Goal: Transaction & Acquisition: Purchase product/service

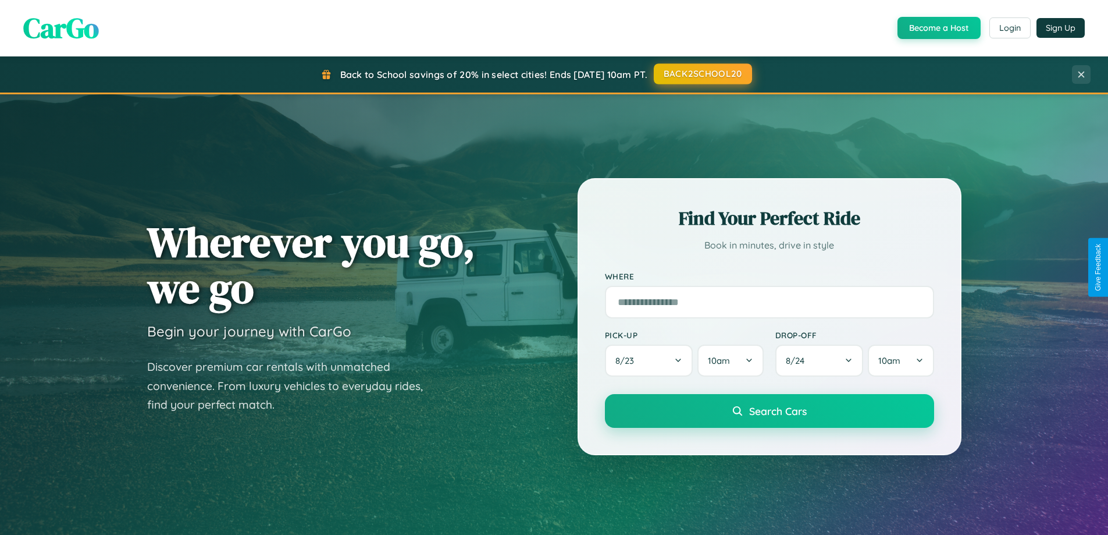
click at [702, 74] on button "BACK2SCHOOL20" at bounding box center [703, 73] width 98 height 21
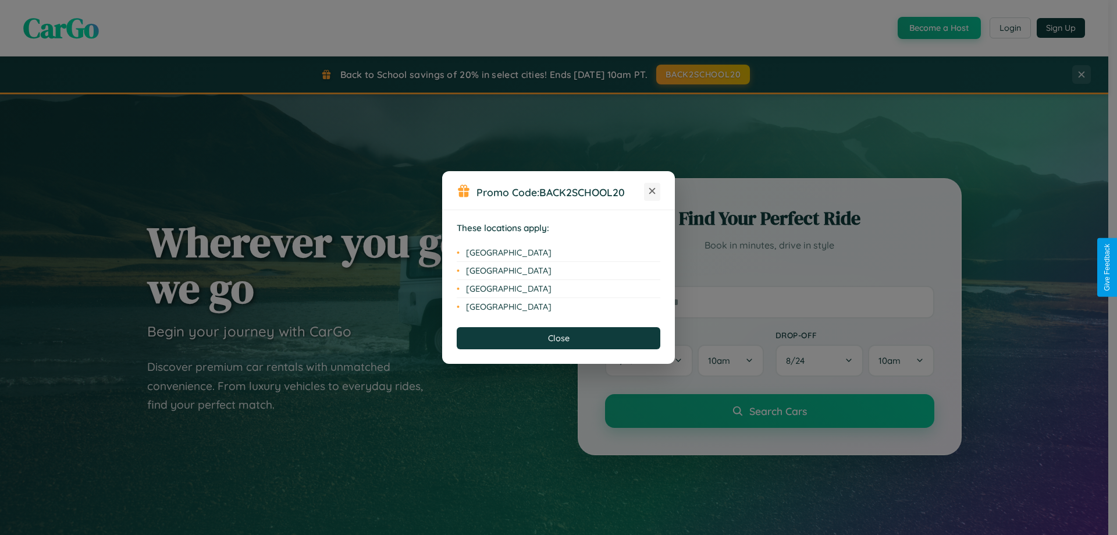
click at [652, 191] on icon at bounding box center [652, 191] width 6 height 6
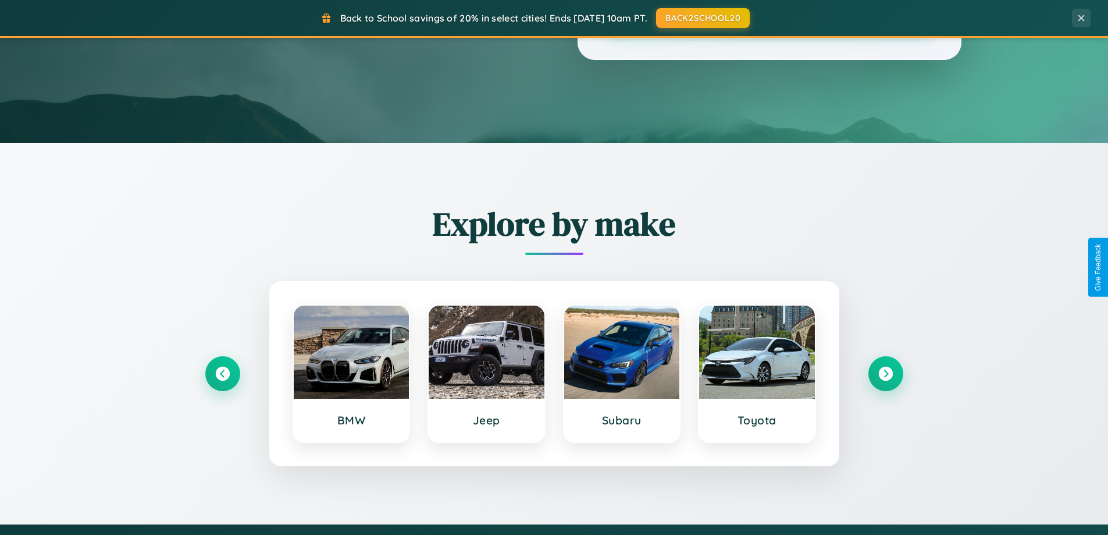
scroll to position [501, 0]
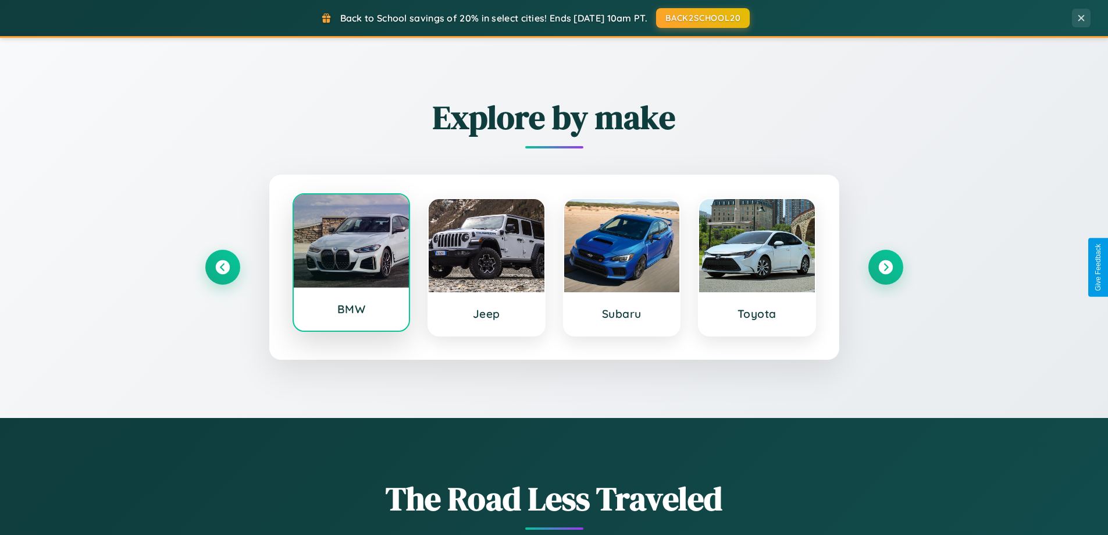
click at [351, 265] on div at bounding box center [352, 240] width 116 height 93
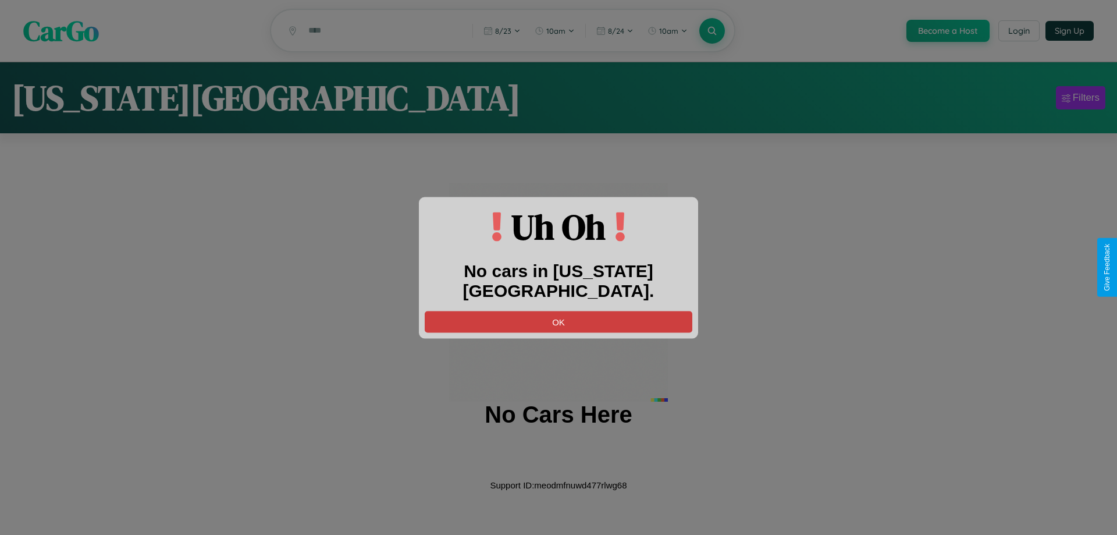
click at [558, 311] on button "OK" at bounding box center [559, 322] width 268 height 22
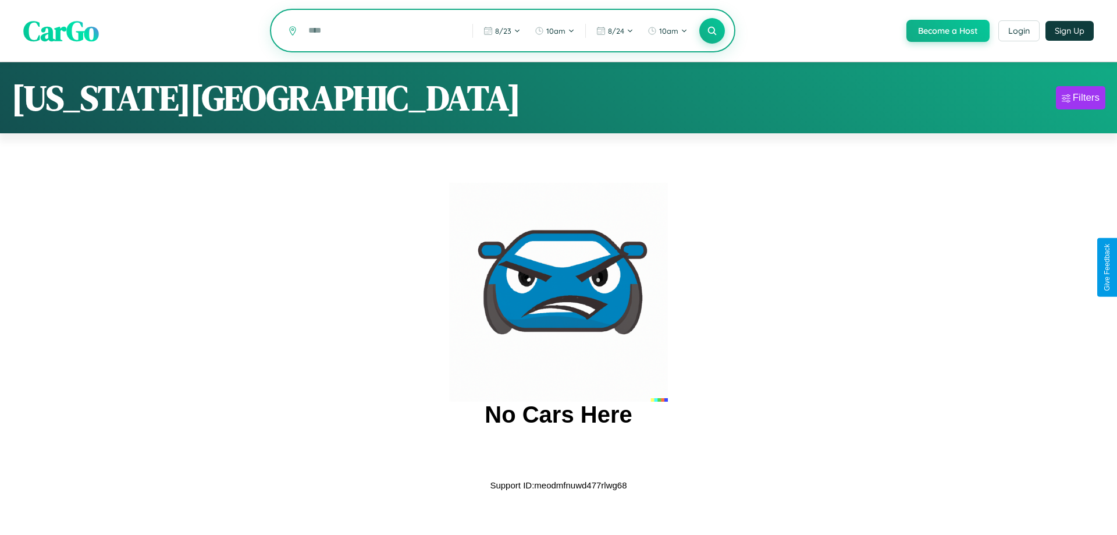
click at [381, 31] on input "text" at bounding box center [382, 30] width 158 height 20
type input "*"
click at [711, 31] on icon at bounding box center [711, 30] width 11 height 11
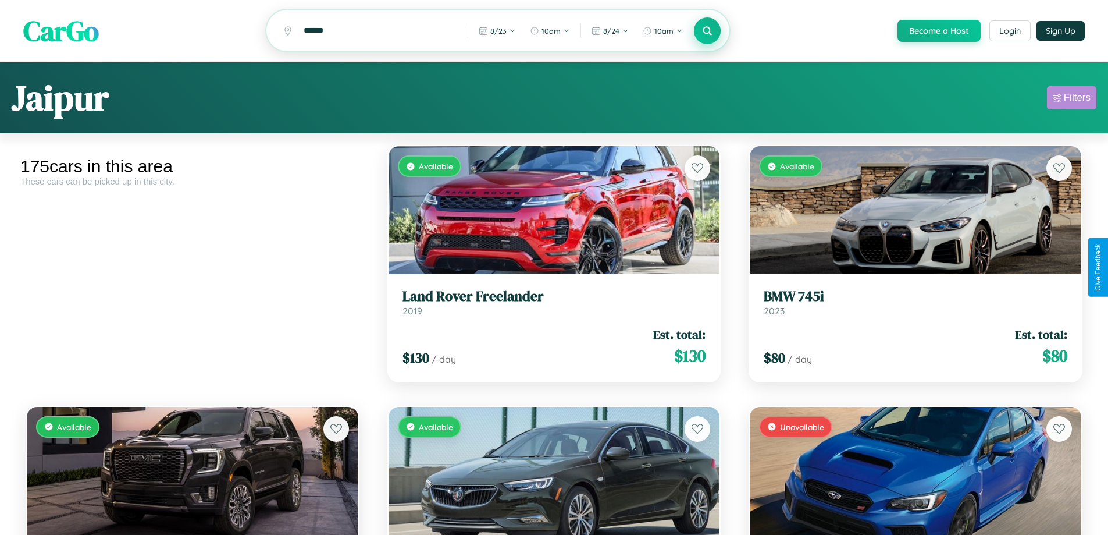
click at [1072, 99] on div "Filters" at bounding box center [1077, 98] width 27 height 12
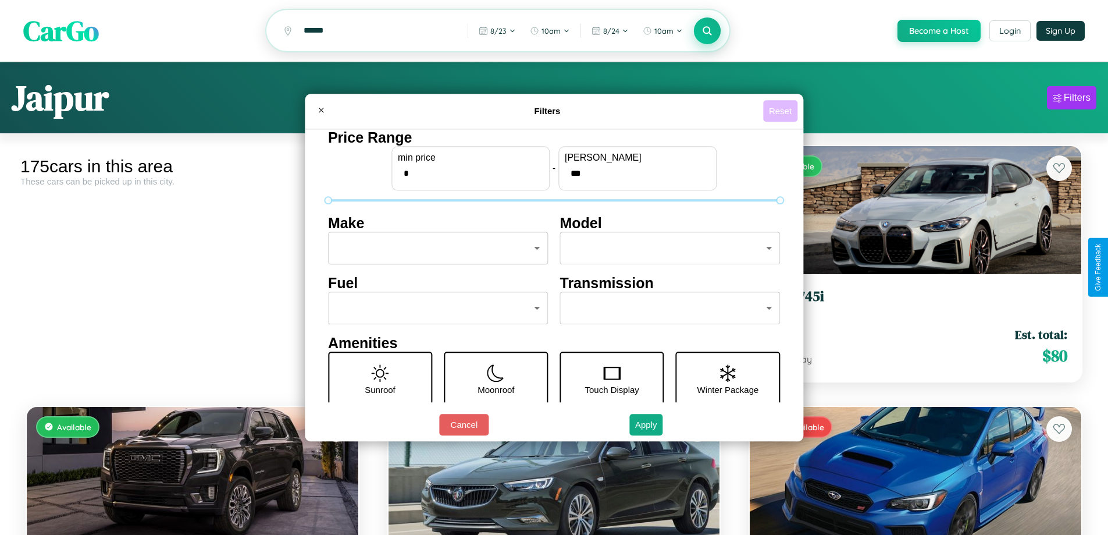
click at [782, 111] on button "Reset" at bounding box center [780, 111] width 34 height 22
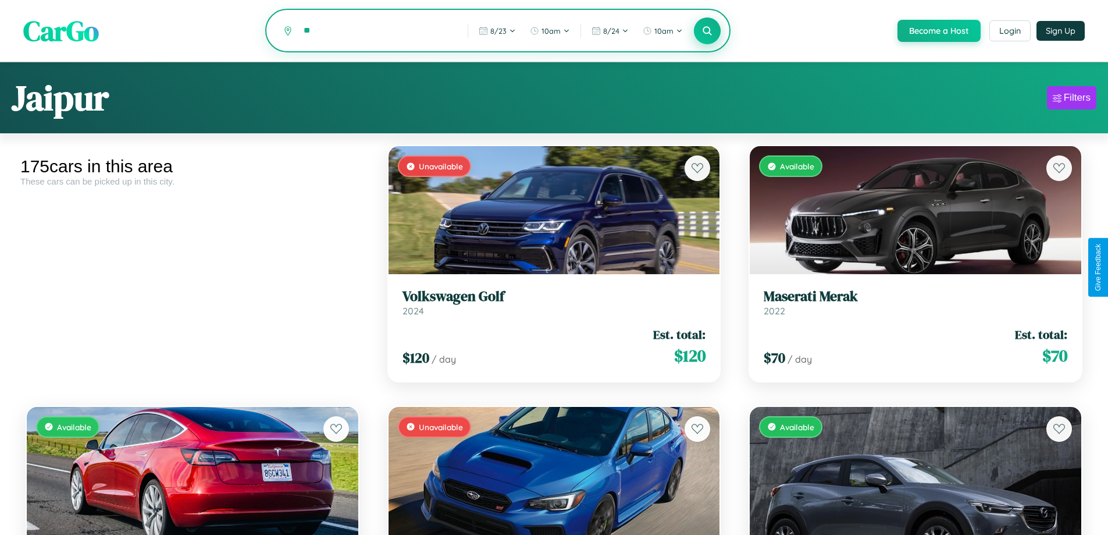
type input "*"
type input "******"
click at [707, 31] on icon at bounding box center [707, 30] width 11 height 11
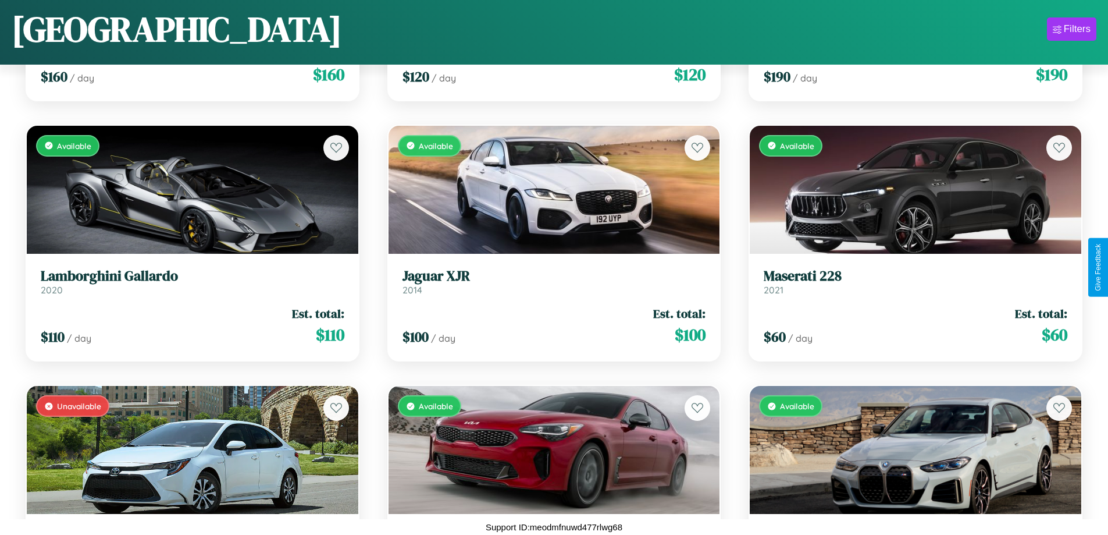
scroll to position [6676, 0]
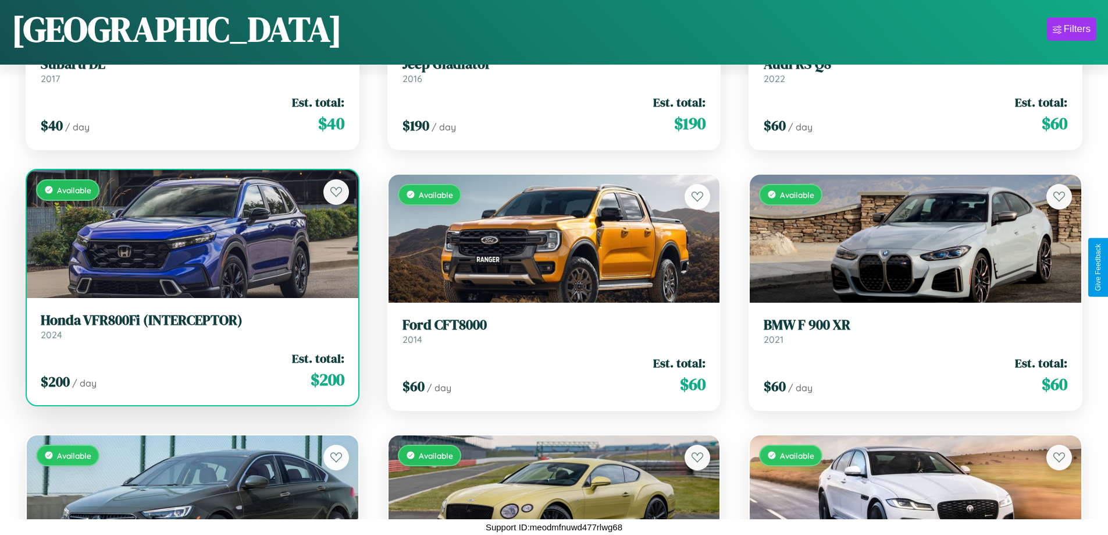
click at [191, 330] on link "Honda VFR800Fi (INTERCEPTOR) 2024" at bounding box center [193, 326] width 304 height 29
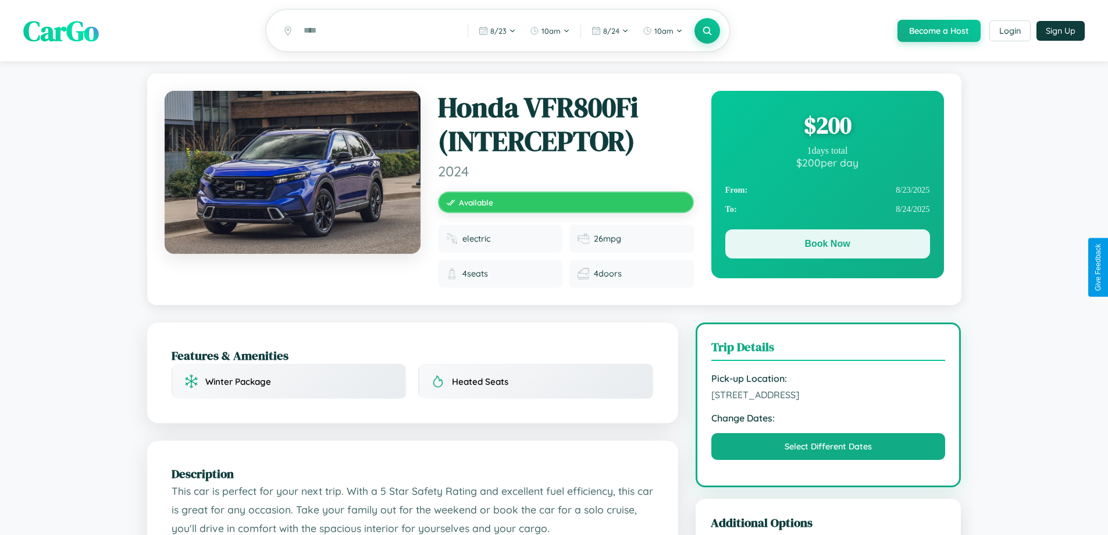
click at [827, 245] on button "Book Now" at bounding box center [827, 243] width 205 height 29
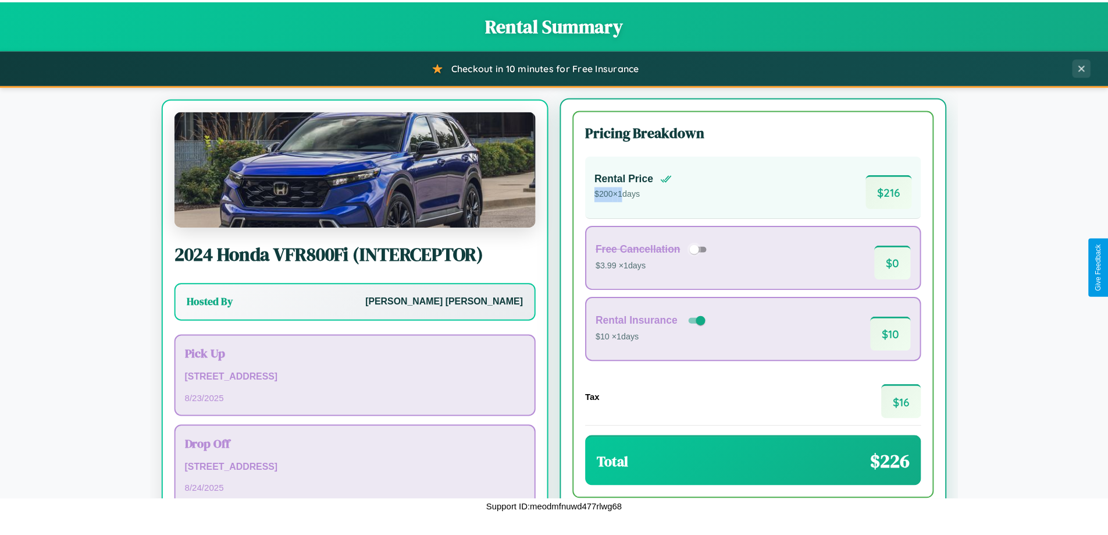
scroll to position [54, 0]
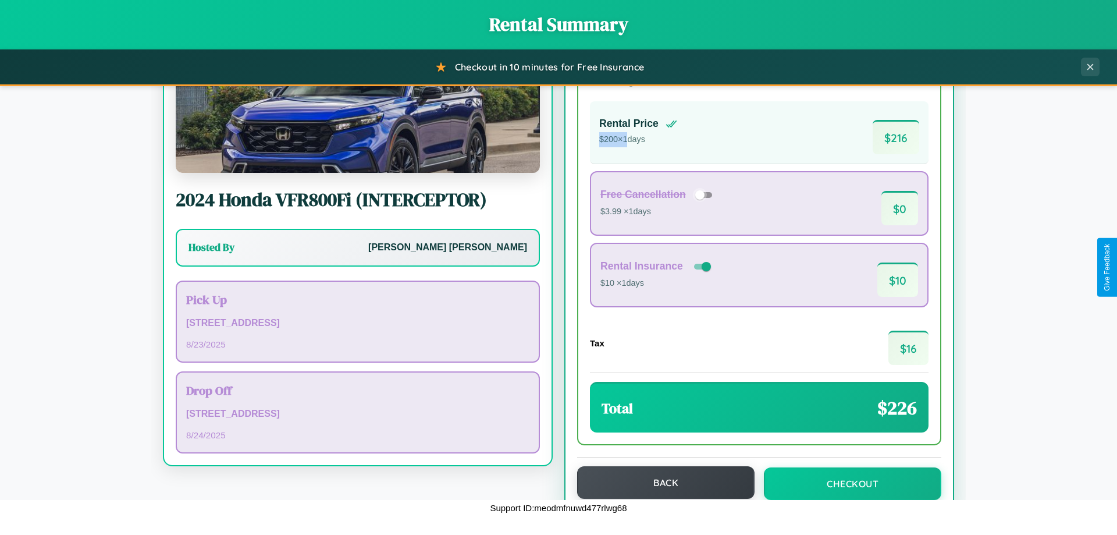
click at [660, 483] on button "Back" at bounding box center [665, 482] width 177 height 33
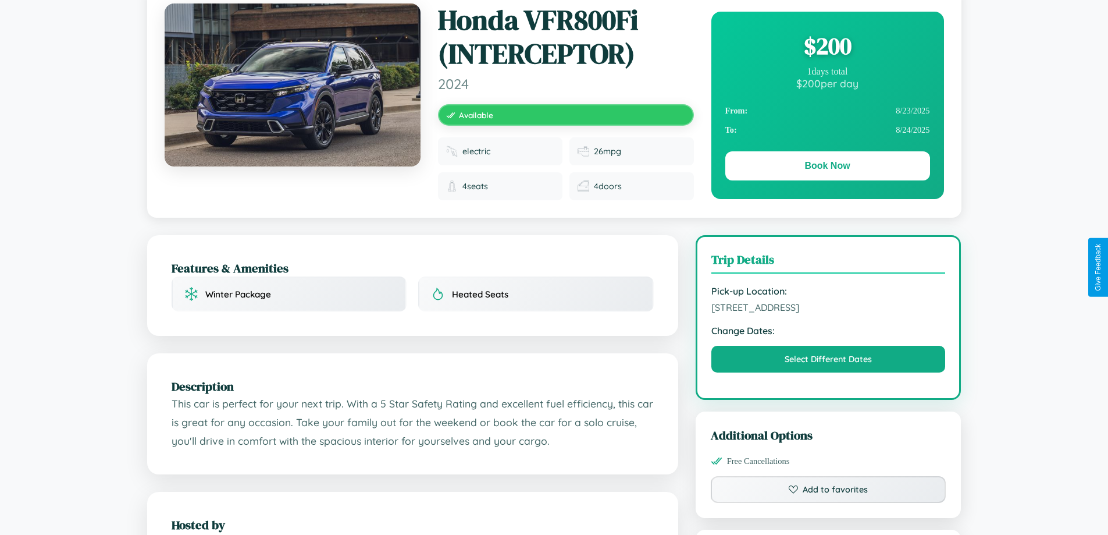
scroll to position [129, 0]
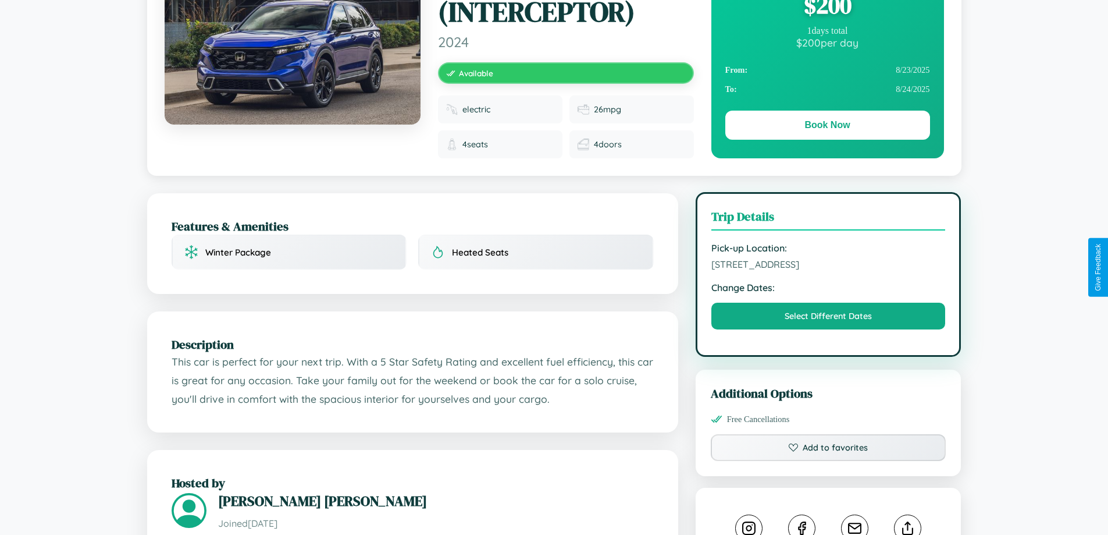
click at [828, 266] on span "6559 River Road Lisbon 24420 Portugal" at bounding box center [828, 264] width 234 height 12
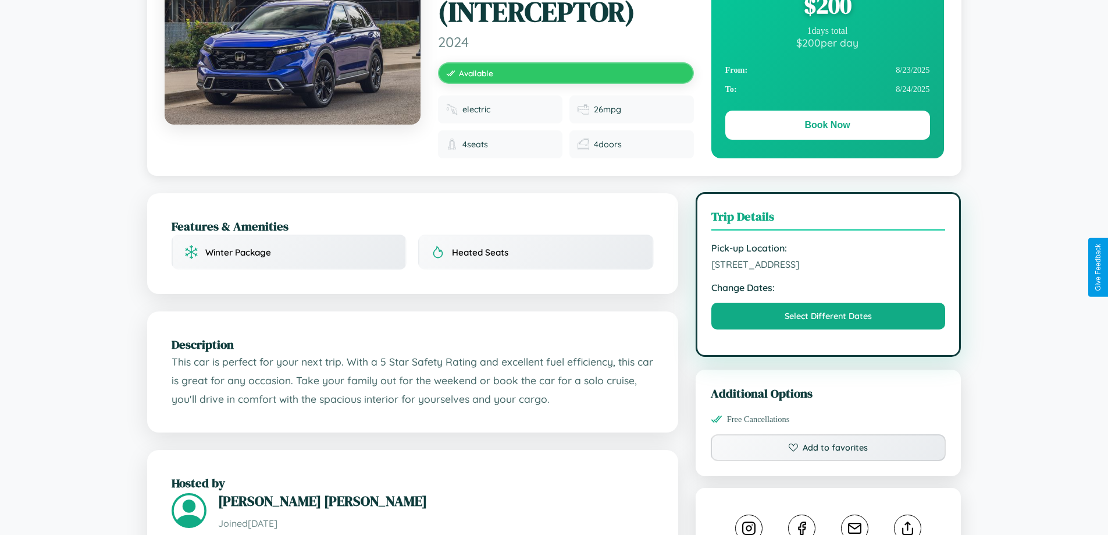
click at [828, 266] on span "6559 River Road Lisbon 24420 Portugal" at bounding box center [828, 264] width 234 height 12
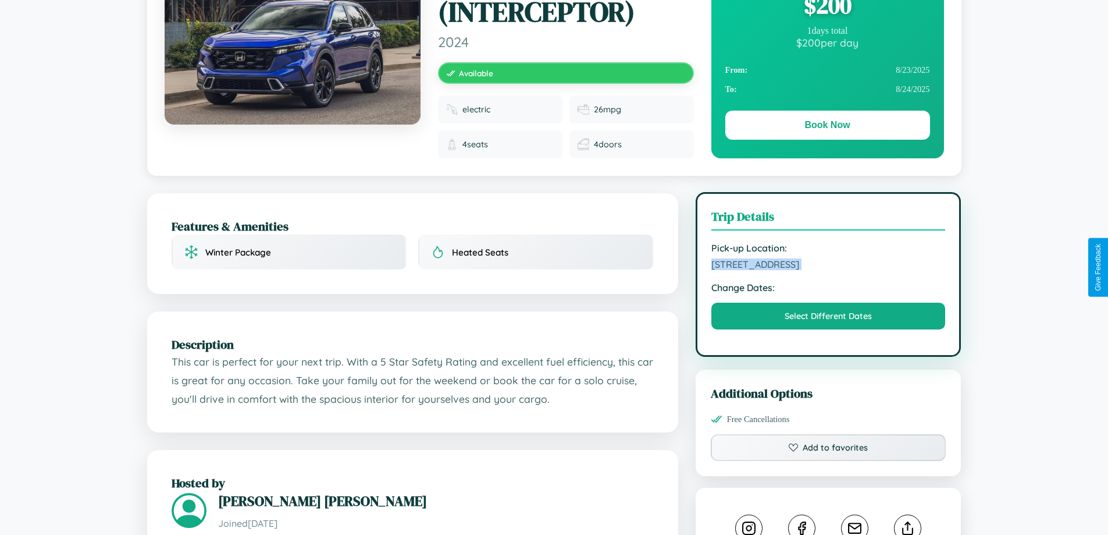
click at [828, 266] on span "6559 River Road Lisbon 24420 Portugal" at bounding box center [828, 264] width 234 height 12
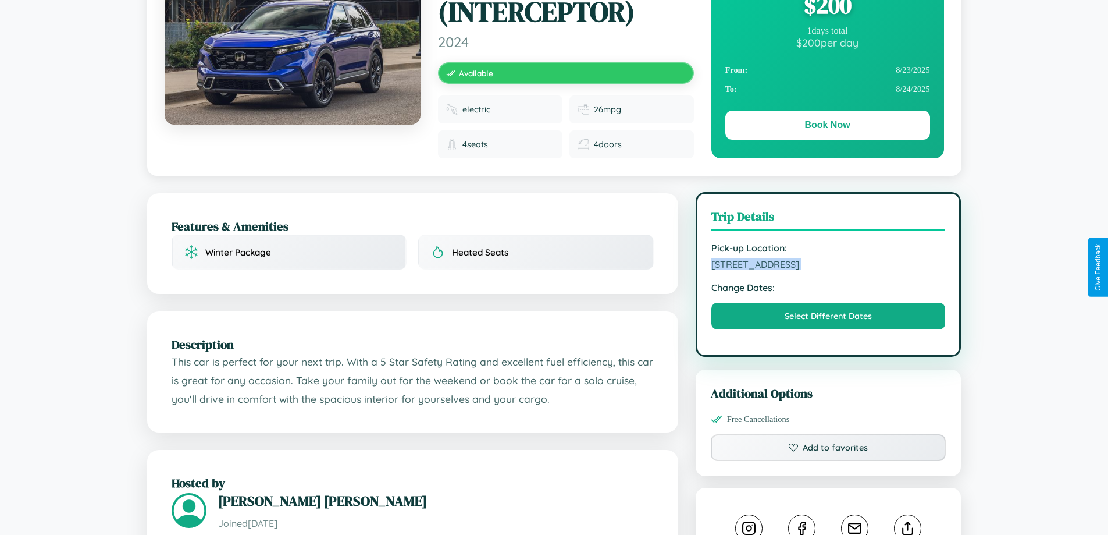
click at [828, 266] on span "6559 River Road Lisbon 24420 Portugal" at bounding box center [828, 264] width 234 height 12
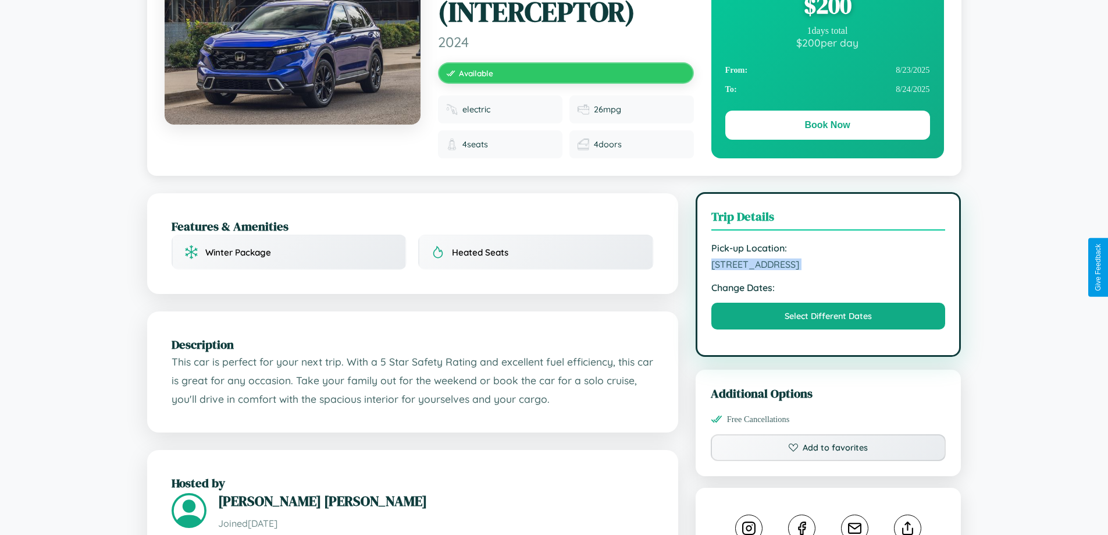
click at [828, 266] on span "6559 River Road Lisbon 24420 Portugal" at bounding box center [828, 264] width 234 height 12
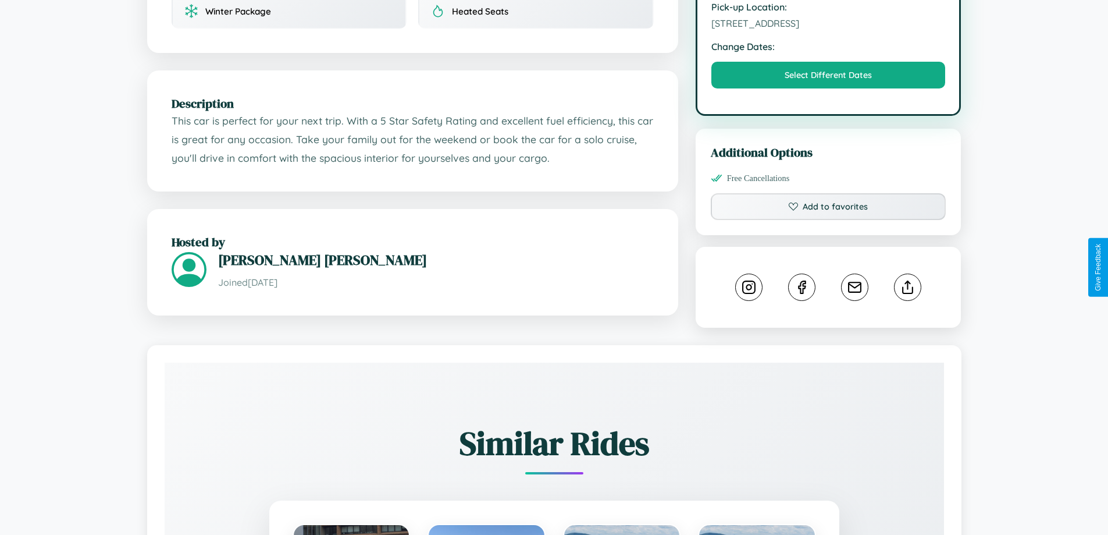
scroll to position [392, 0]
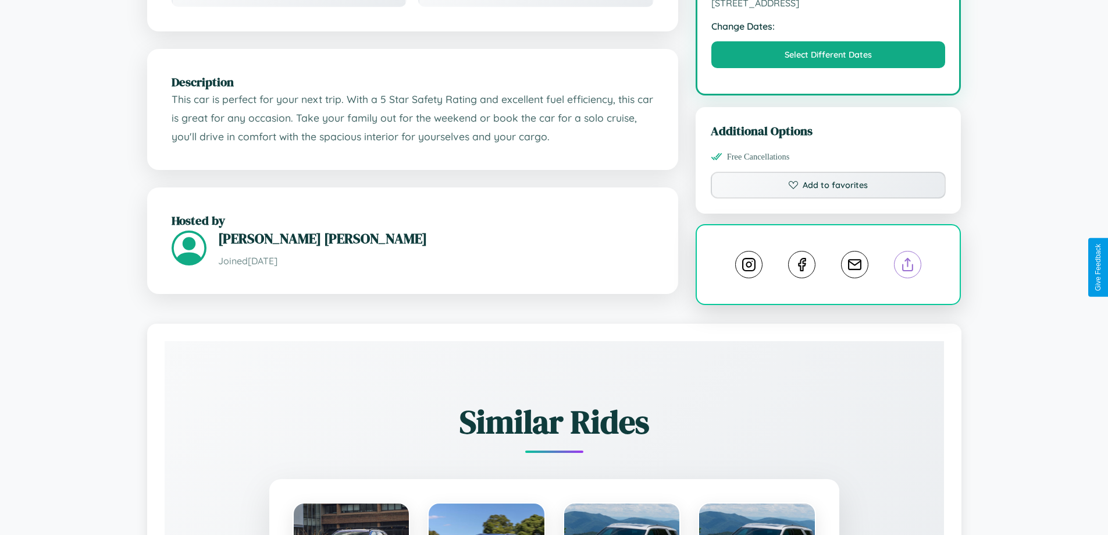
click at [908, 266] on line at bounding box center [908, 262] width 0 height 8
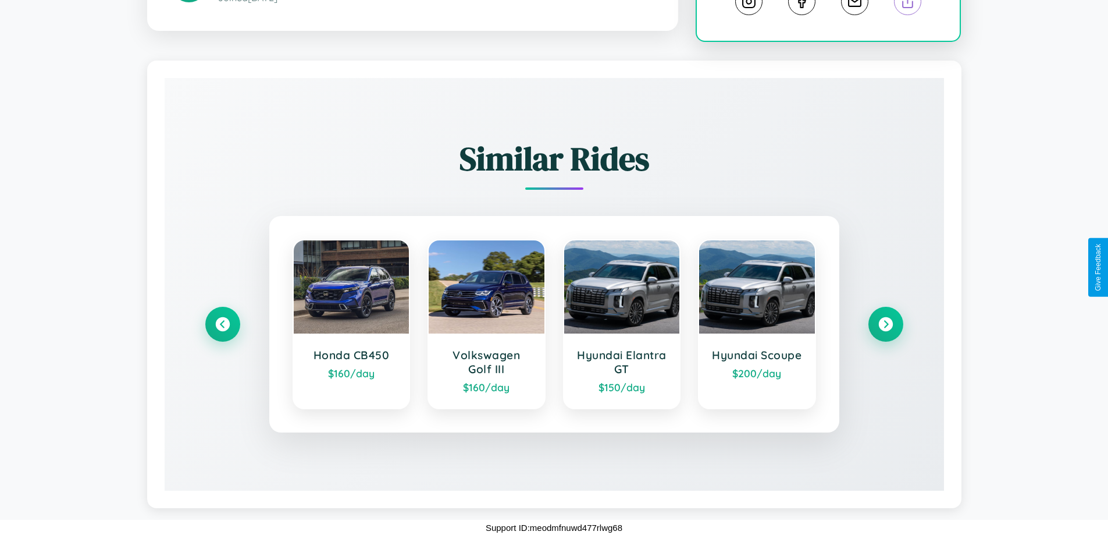
scroll to position [657, 0]
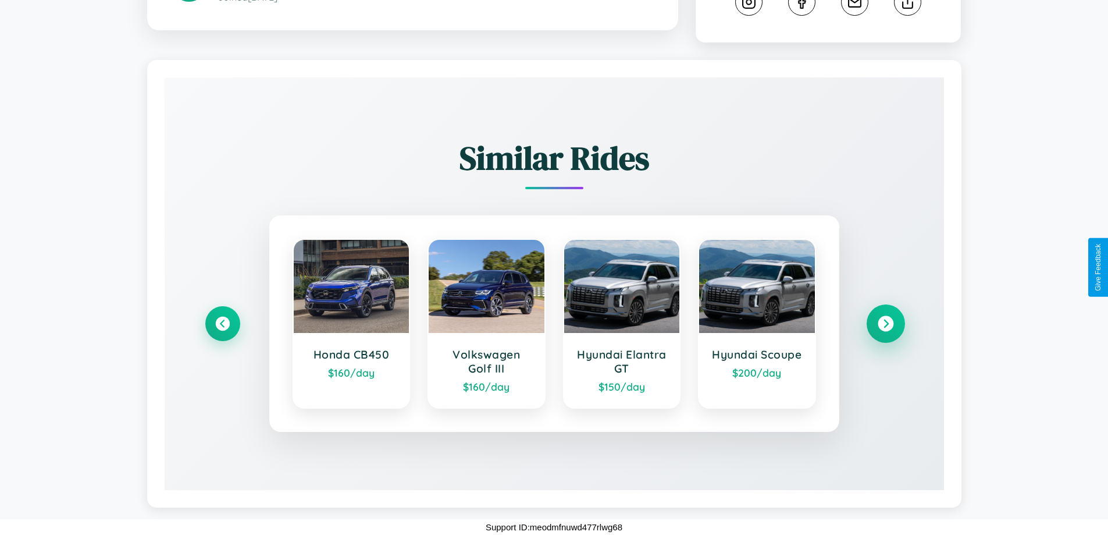
click at [885, 323] on icon at bounding box center [886, 324] width 16 height 16
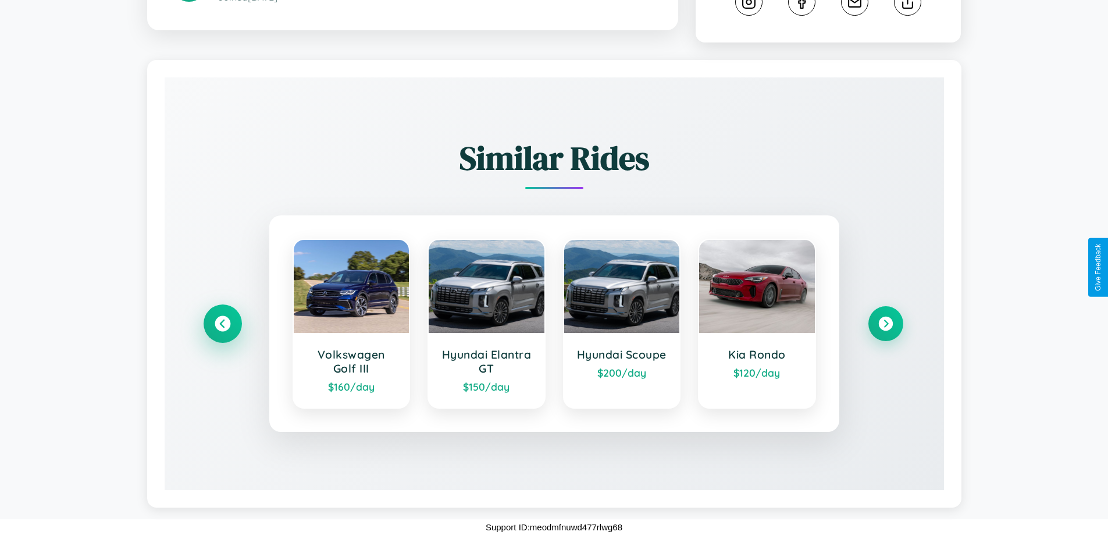
click at [222, 323] on icon at bounding box center [223, 324] width 16 height 16
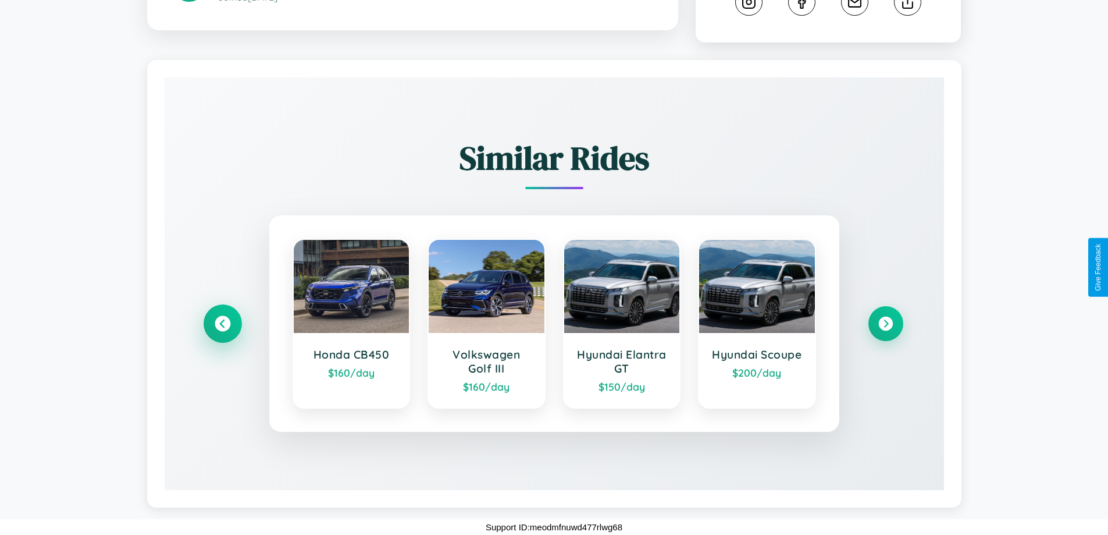
click at [222, 323] on icon at bounding box center [223, 324] width 16 height 16
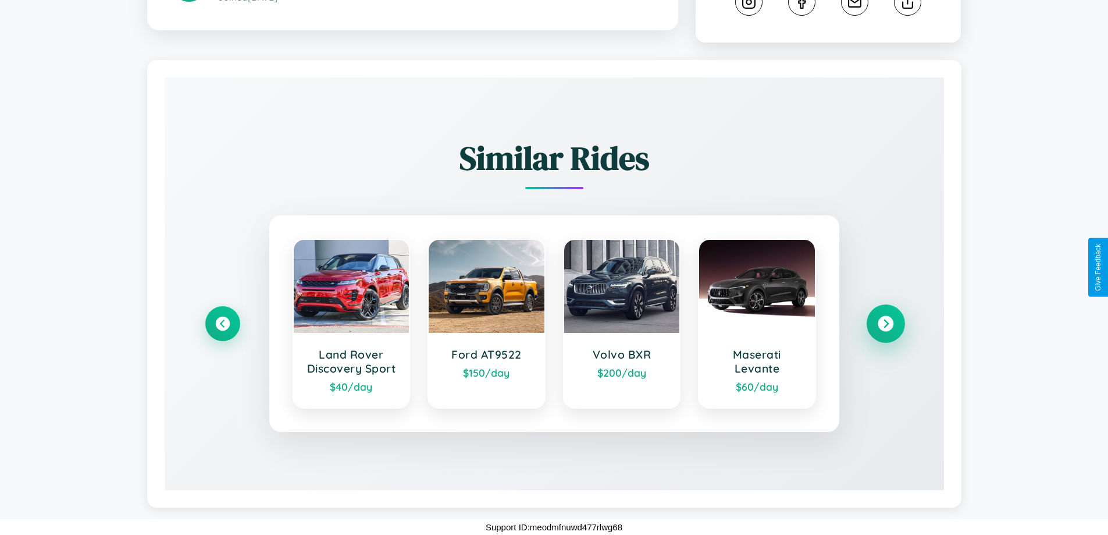
click at [885, 323] on icon at bounding box center [886, 324] width 16 height 16
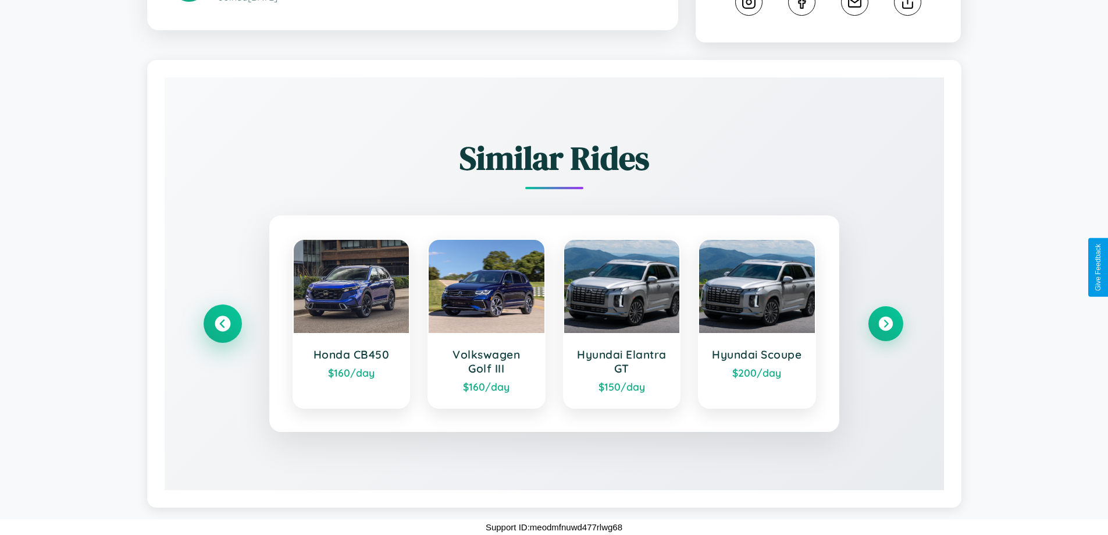
click at [222, 323] on icon at bounding box center [223, 324] width 16 height 16
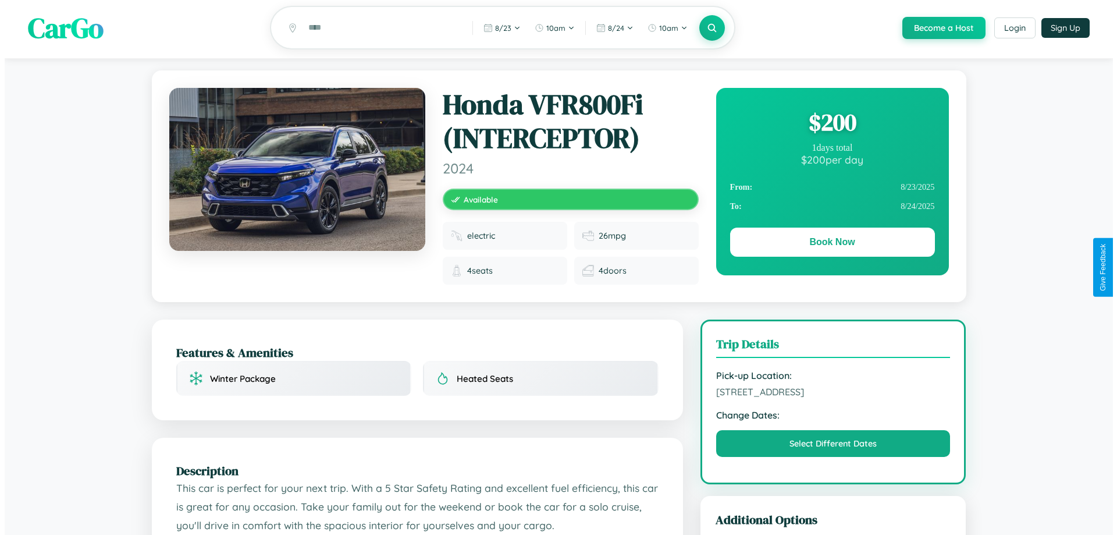
scroll to position [0, 0]
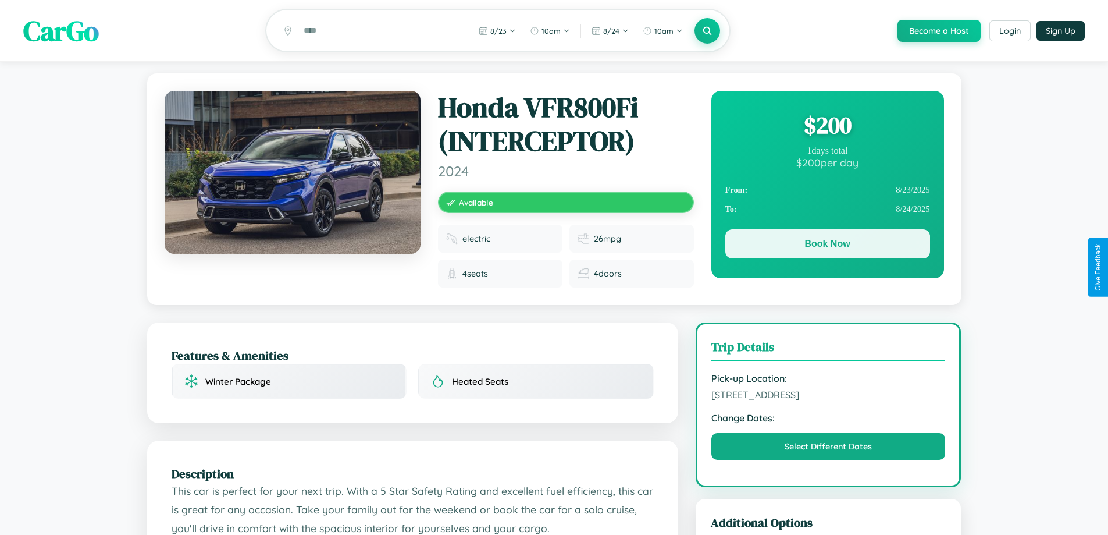
click at [827, 245] on button "Book Now" at bounding box center [827, 243] width 205 height 29
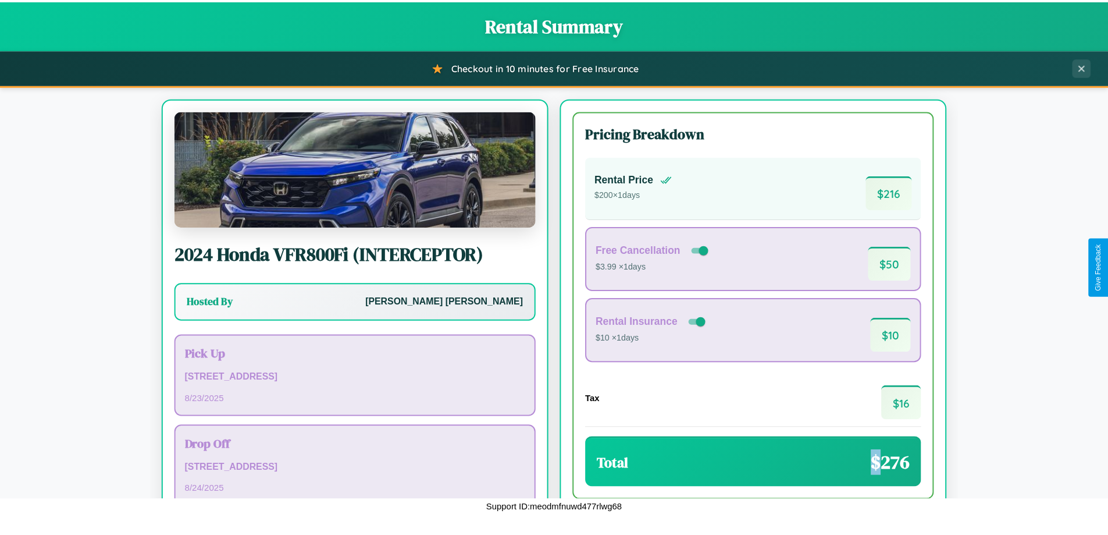
scroll to position [80, 0]
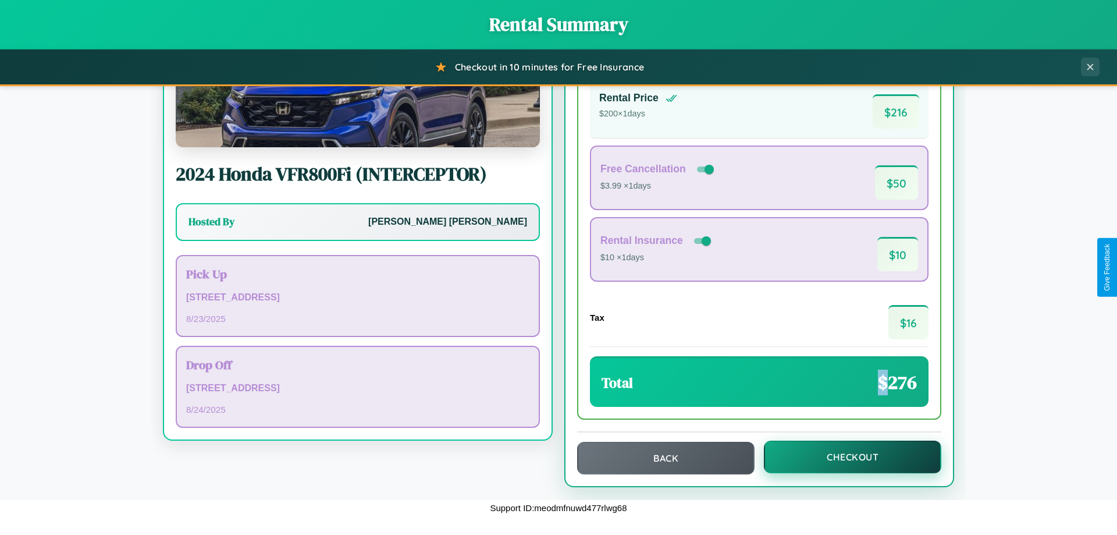
click at [845, 457] on button "Checkout" at bounding box center [852, 456] width 177 height 33
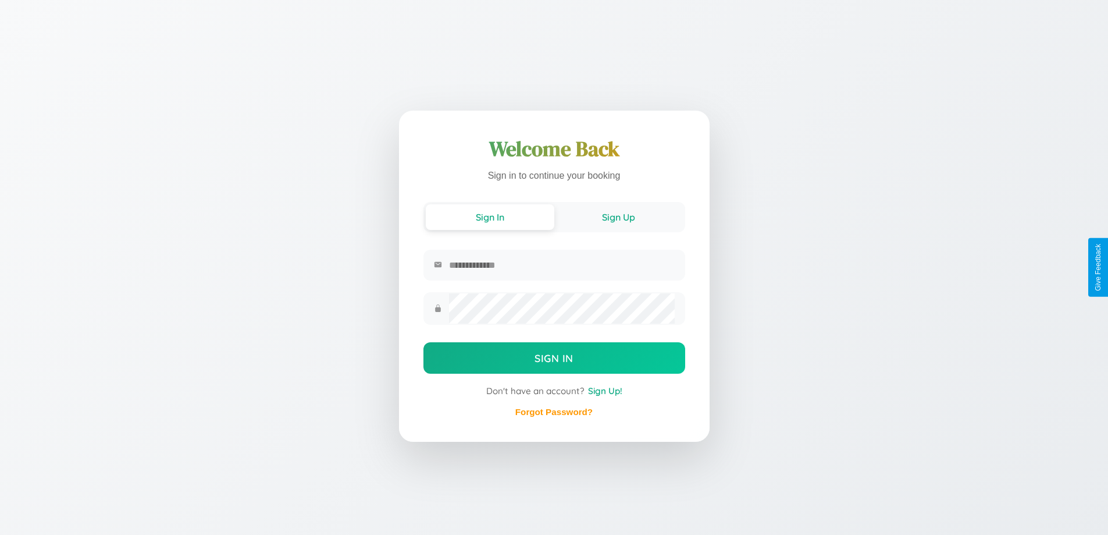
click at [618, 218] on button "Sign Up" at bounding box center [618, 217] width 129 height 26
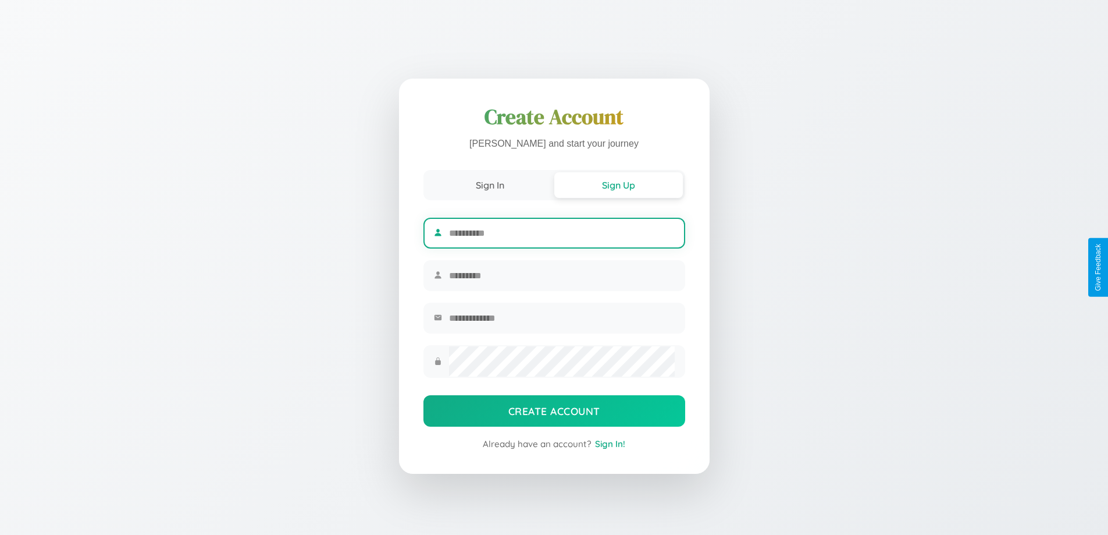
click at [561, 231] on input "text" at bounding box center [561, 233] width 225 height 29
type input "******"
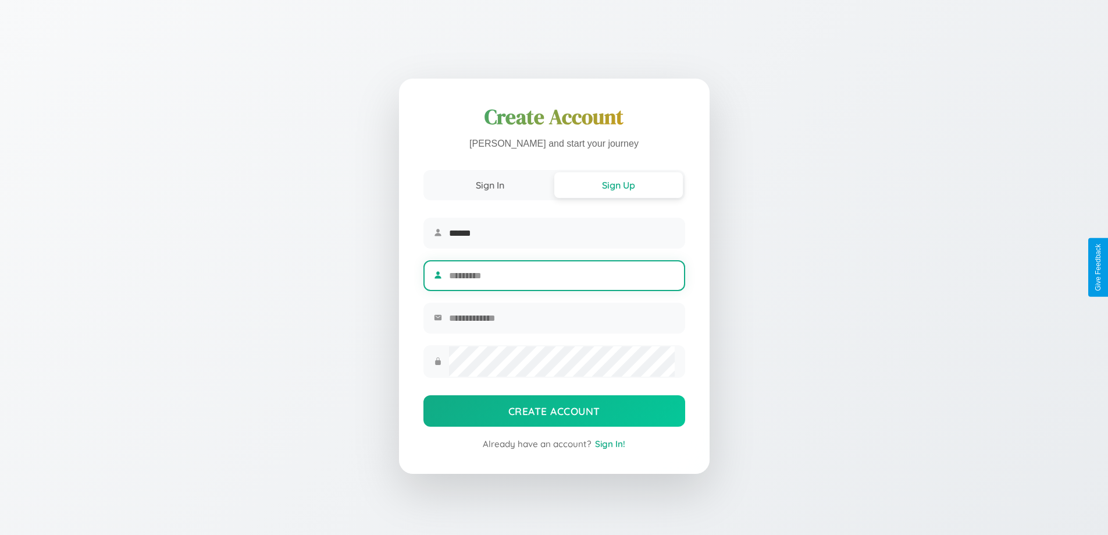
click at [561, 275] on input "text" at bounding box center [561, 275] width 225 height 29
type input "*****"
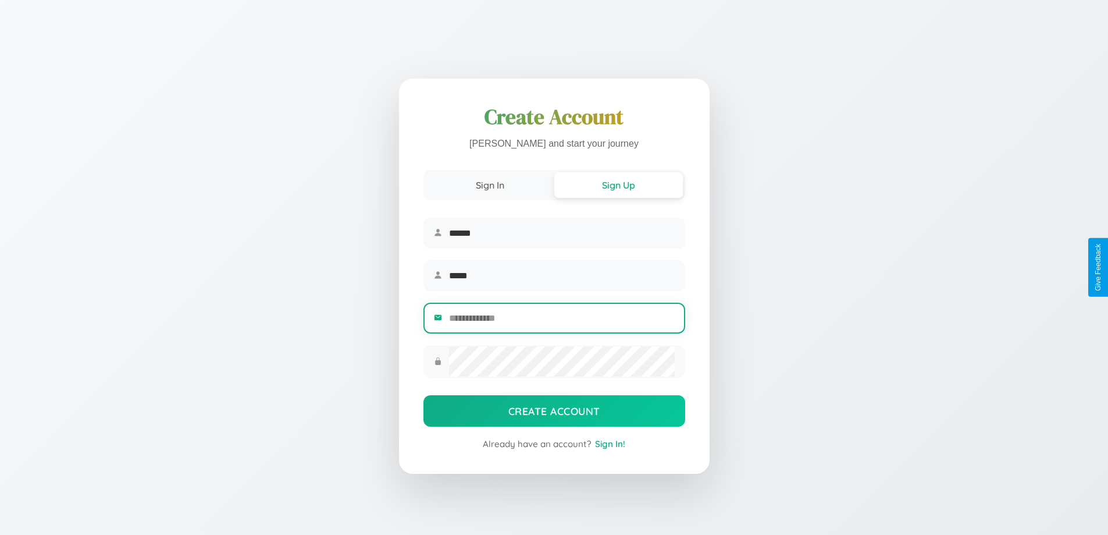
click at [561, 319] on input "email" at bounding box center [561, 318] width 225 height 29
type input "**********"
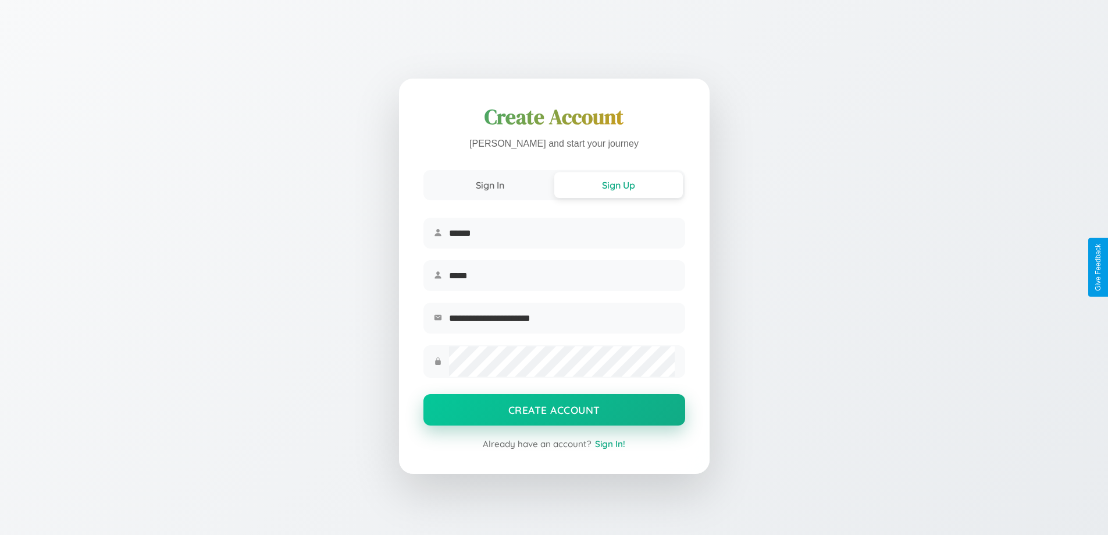
click at [554, 413] on button "Create Account" at bounding box center [555, 409] width 262 height 31
